Goal: Participate in discussion: Engage in conversation with other users on a specific topic

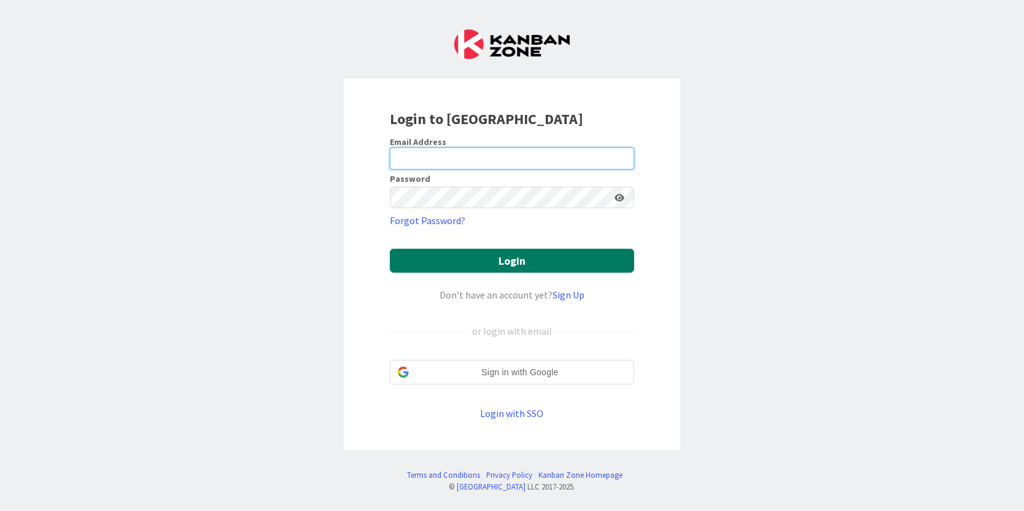
type input "[PERSON_NAME][EMAIL_ADDRESS][PERSON_NAME][DOMAIN_NAME]"
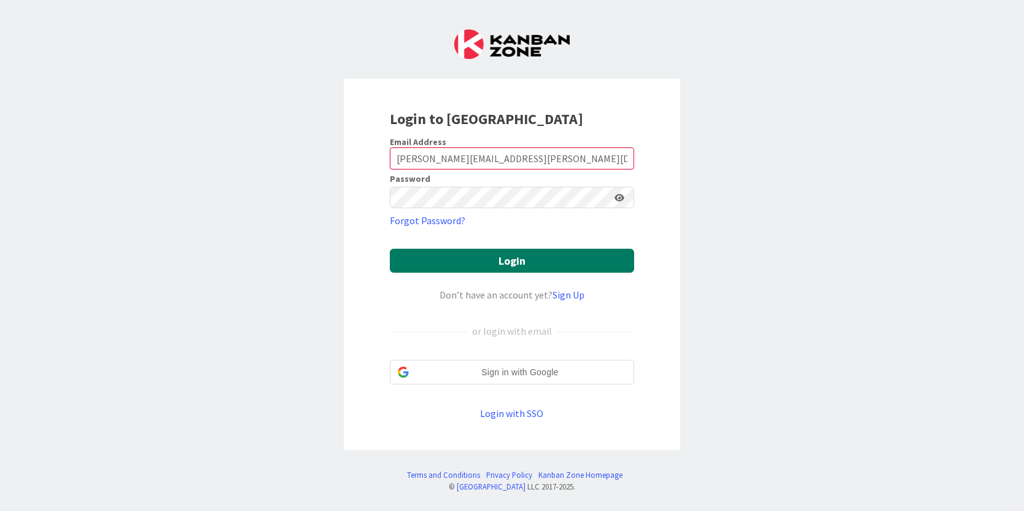
click at [468, 252] on button "Login" at bounding box center [512, 261] width 244 height 24
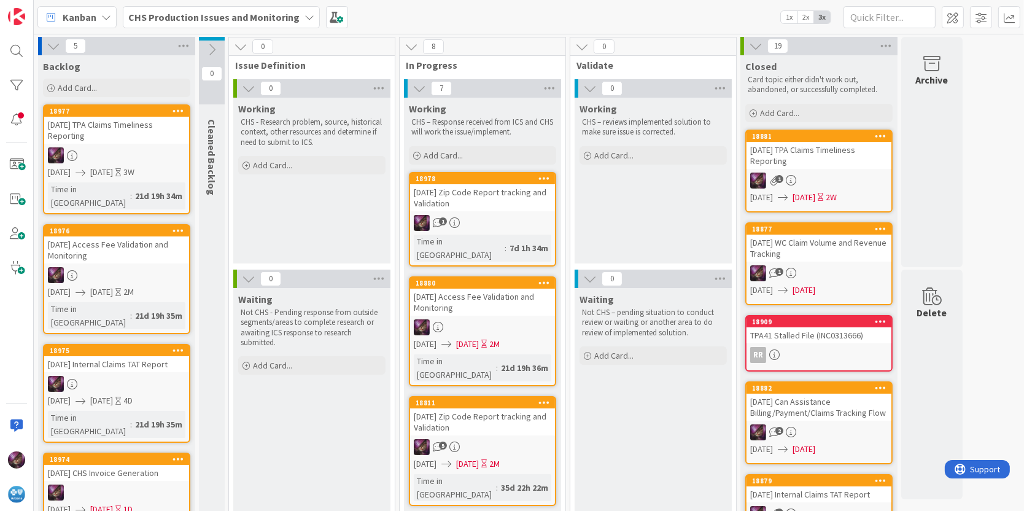
click at [441, 199] on div "[DATE] Zip Code Report tracking and Validation" at bounding box center [482, 197] width 145 height 27
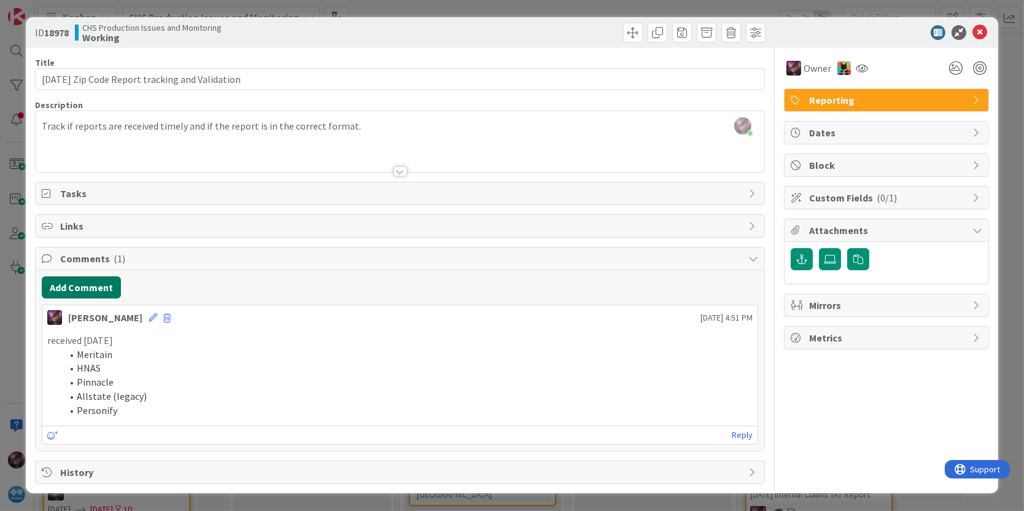
click at [99, 281] on button "Add Comment" at bounding box center [81, 287] width 79 height 22
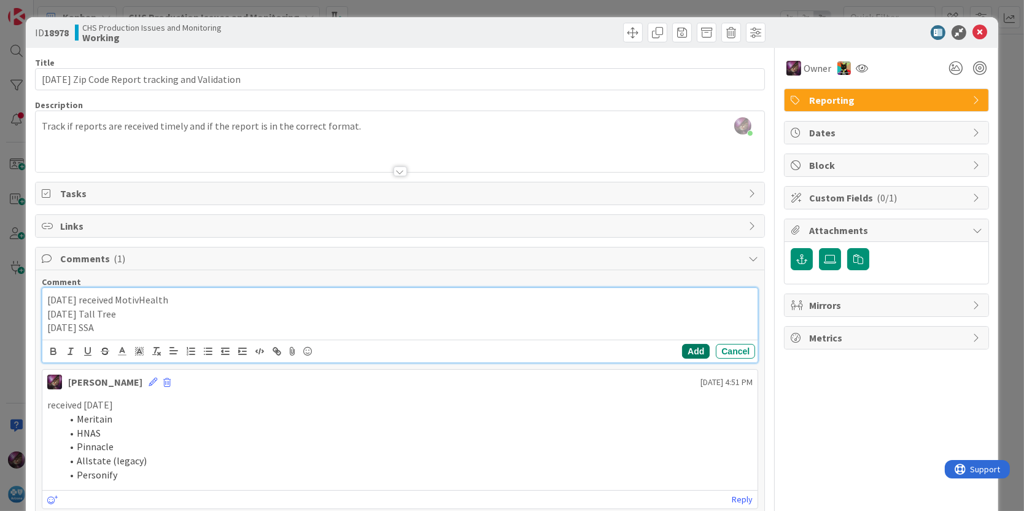
click at [682, 350] on button "Add" at bounding box center [696, 351] width 28 height 15
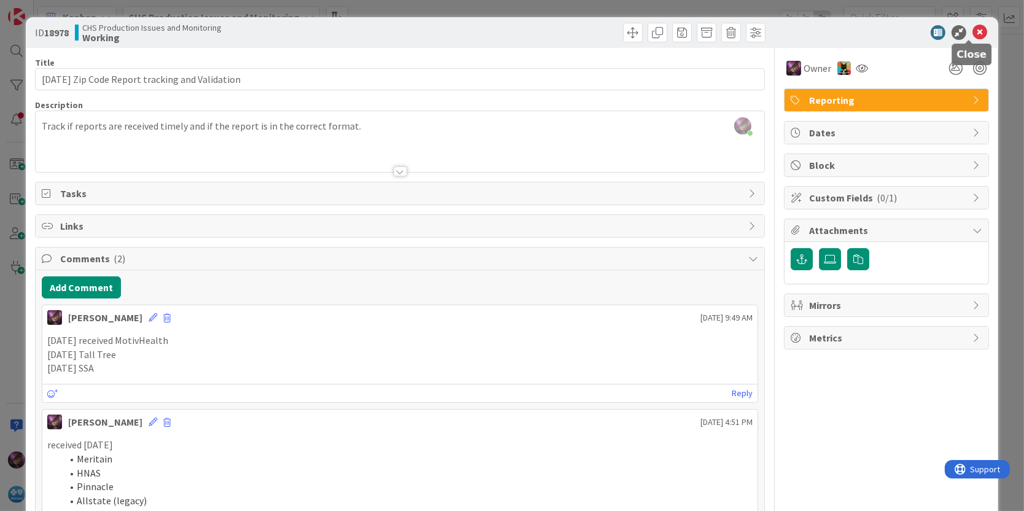
click at [973, 33] on icon at bounding box center [979, 32] width 15 height 15
